Goal: Find specific page/section: Find specific page/section

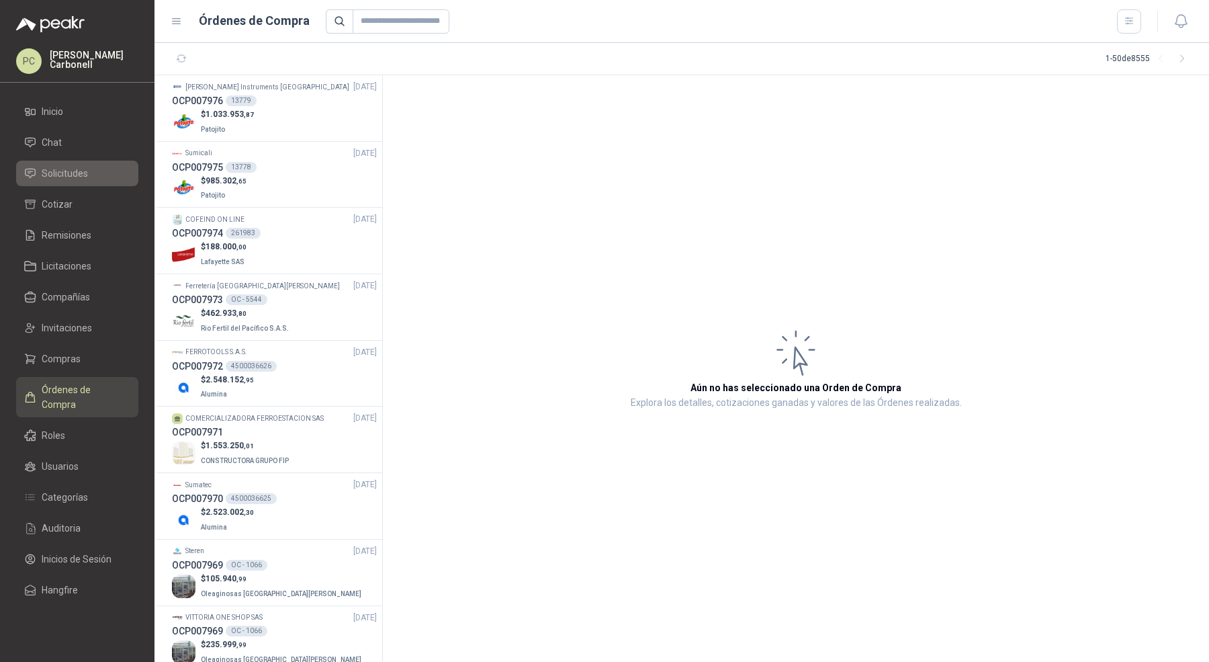
click at [102, 177] on li "Solicitudes" at bounding box center [77, 173] width 106 height 15
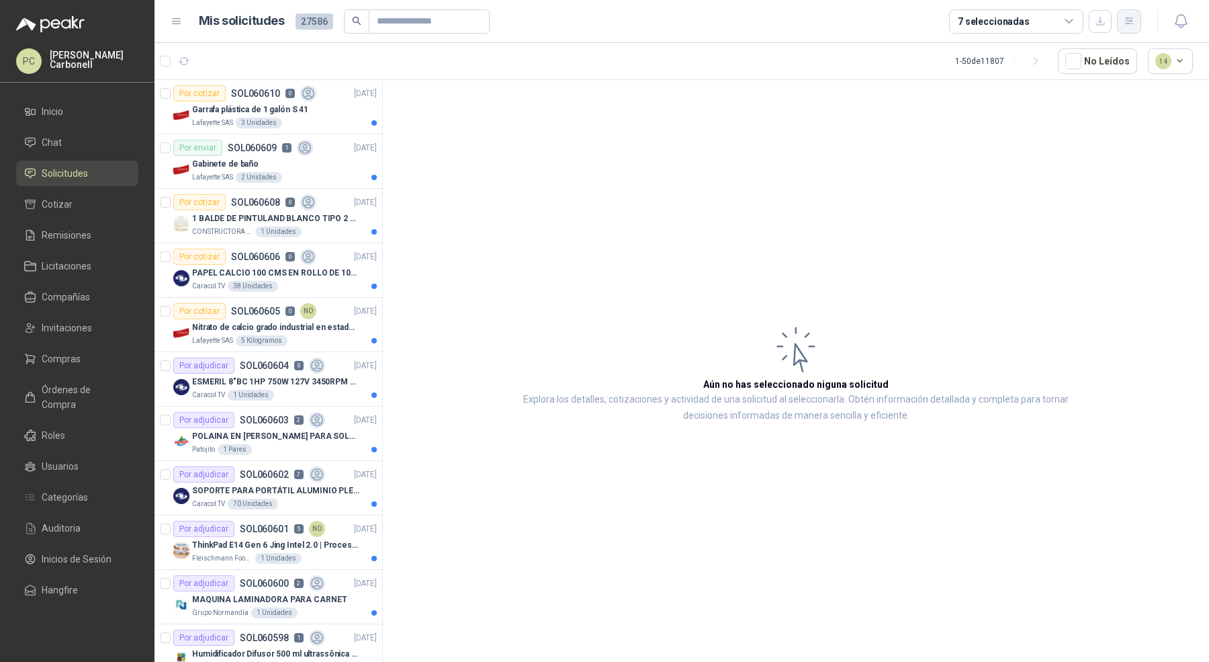
click at [1128, 21] on icon "button" at bounding box center [1128, 20] width 7 height 7
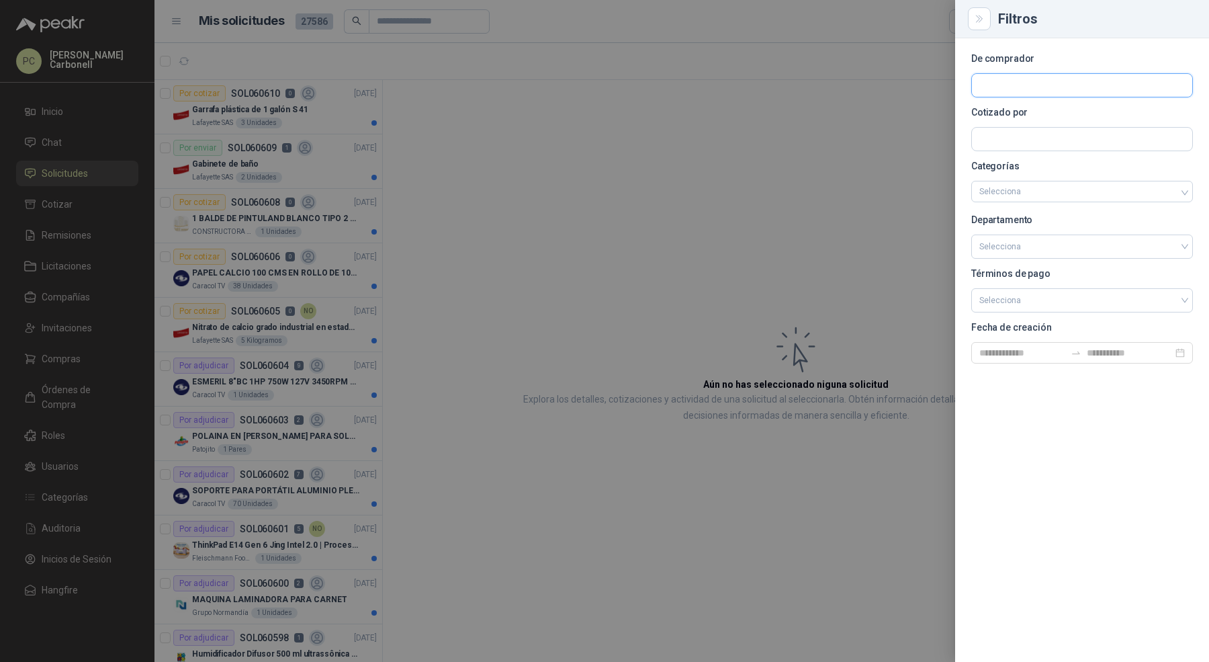
click at [1031, 81] on input "text" at bounding box center [1082, 85] width 220 height 23
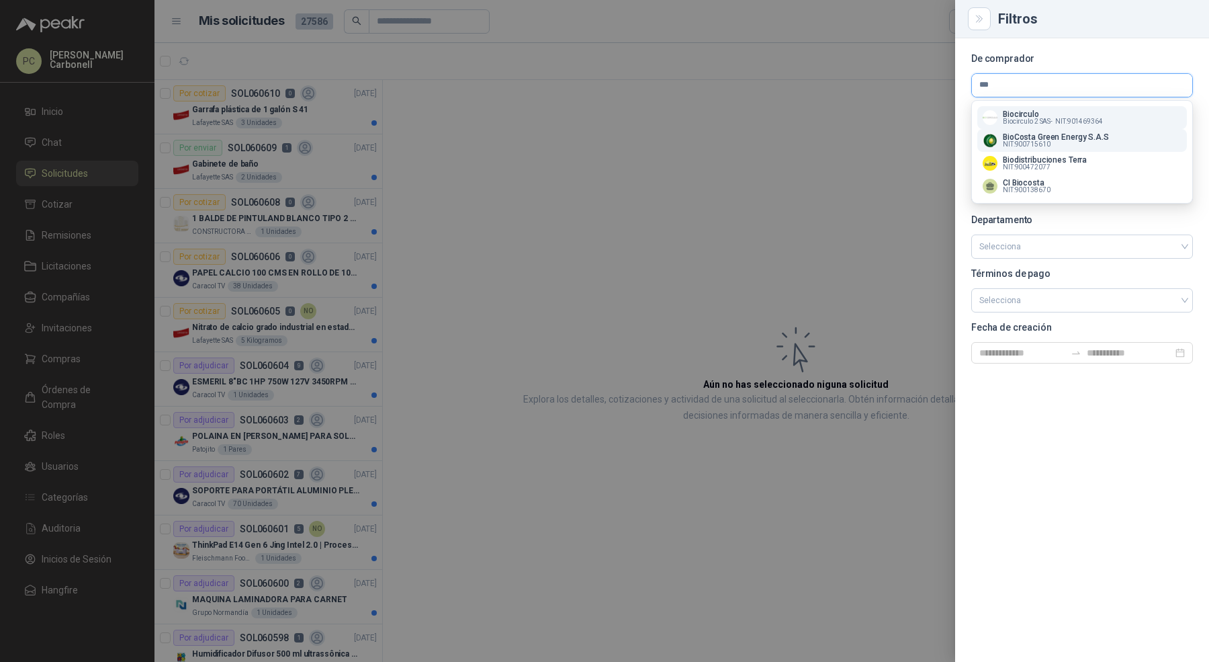
type input "***"
click at [1054, 135] on p "BioCosta Green Energy S.A.S" at bounding box center [1056, 137] width 106 height 8
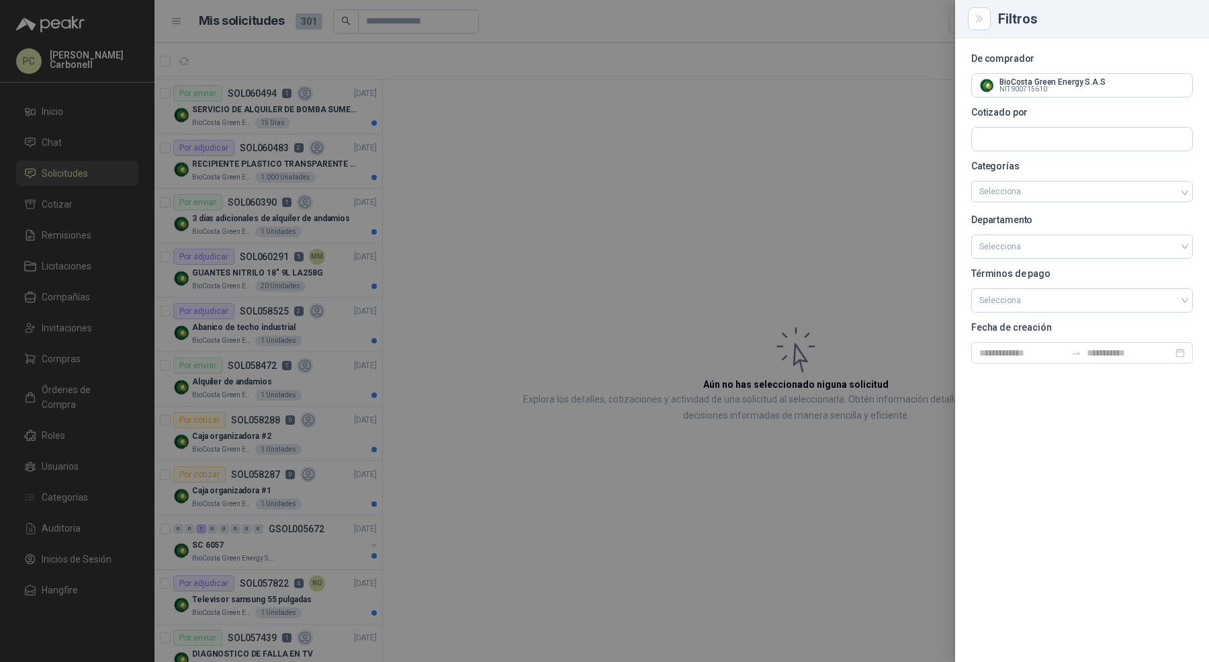
click at [744, 180] on div at bounding box center [604, 331] width 1209 height 662
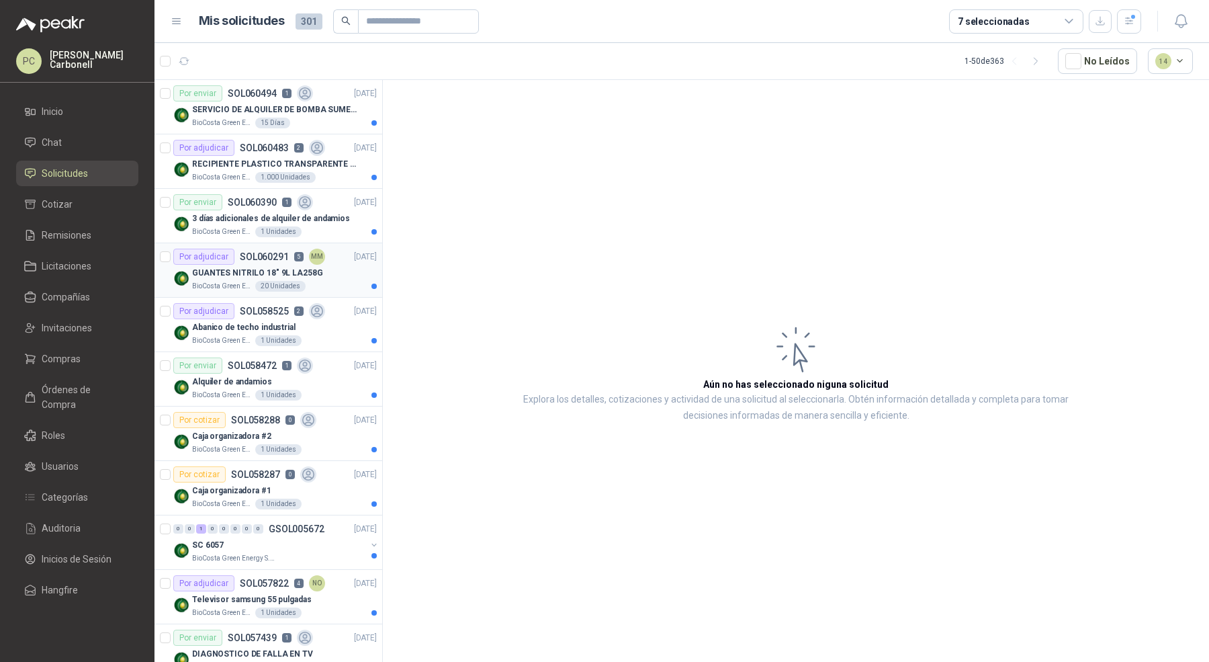
click at [316, 276] on div "GUANTES NITRILO 18" 9L LA258G" at bounding box center [284, 273] width 185 height 16
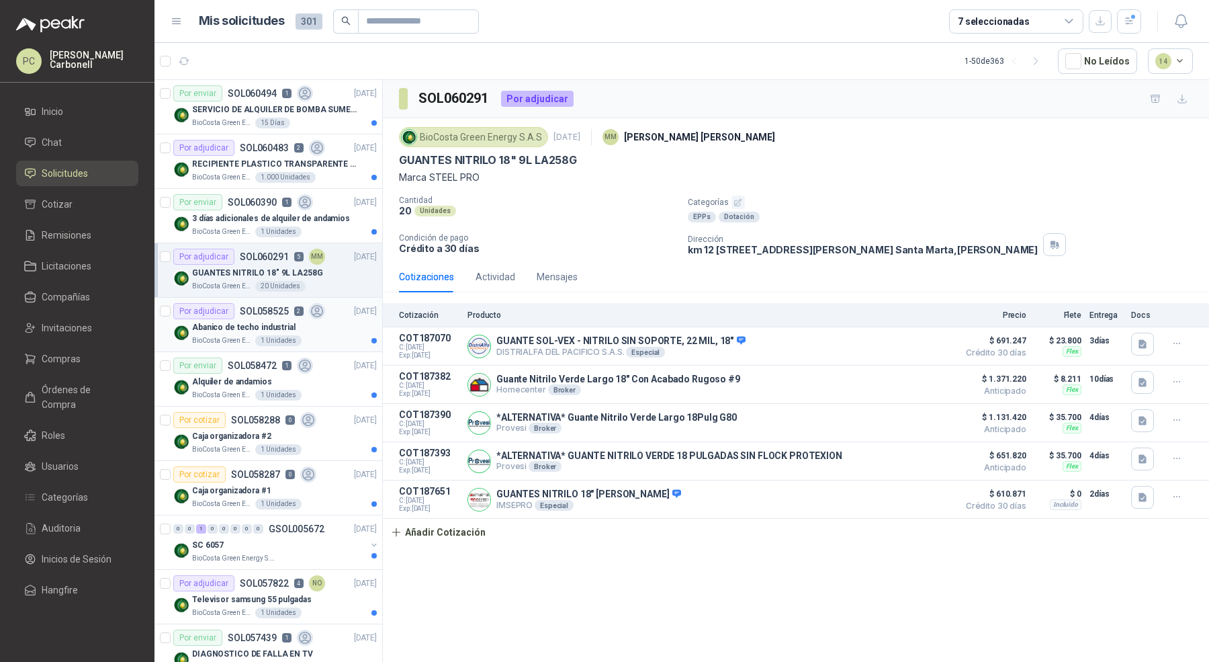
click at [327, 326] on div "Abanico de techo industrial" at bounding box center [284, 327] width 185 height 16
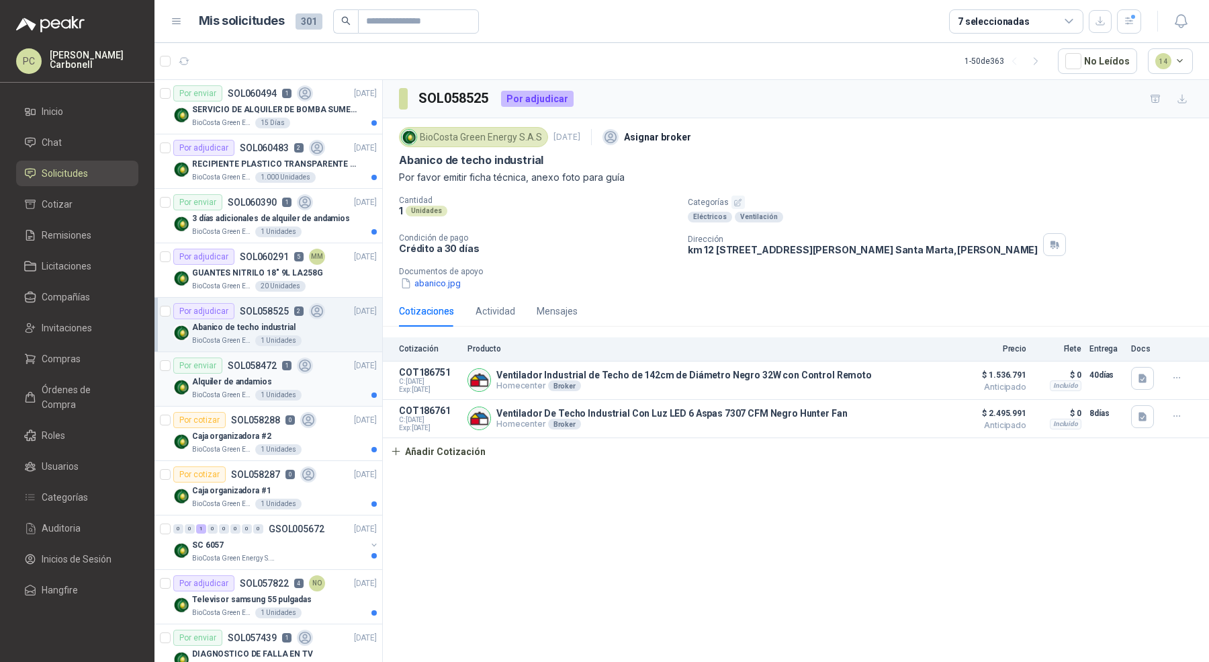
click at [321, 390] on div "BioCosta Green Energy S.A.S 1 Unidades" at bounding box center [284, 395] width 185 height 11
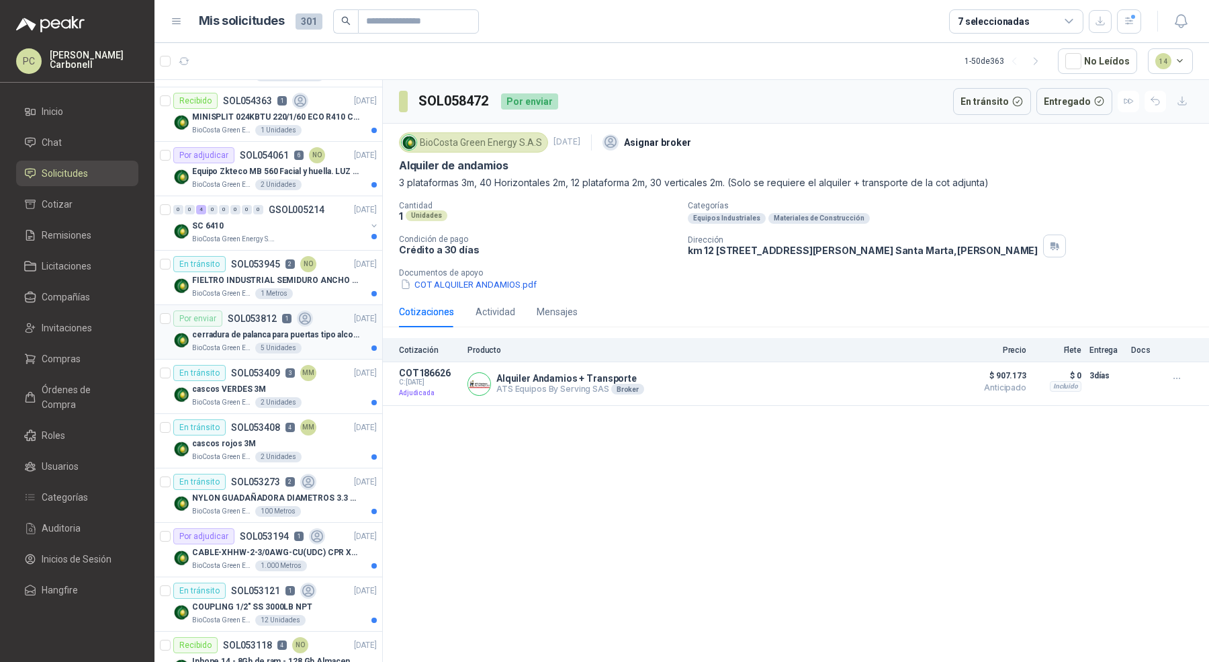
scroll to position [1225, 0]
